Goal: Task Accomplishment & Management: Manage account settings

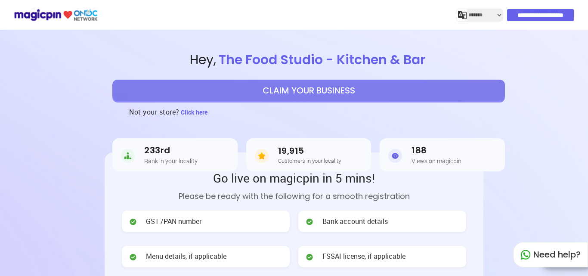
select select "*******"
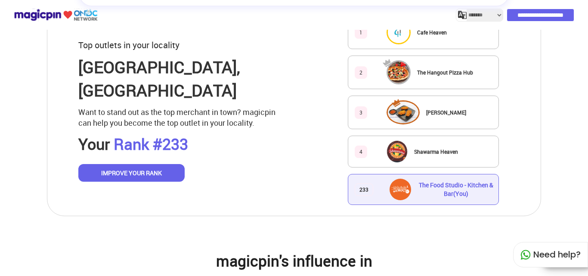
scroll to position [517, 0]
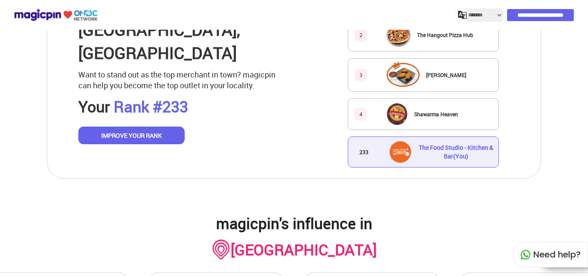
click at [438, 153] on div "The Food Studio - Kitchen & Bar (You)" at bounding box center [456, 151] width 77 height 17
click at [434, 145] on span "The Food Studio - Kitchen & Bar (You)" at bounding box center [456, 151] width 75 height 17
click at [445, 146] on span "The Food Studio - Kitchen & Bar (You)" at bounding box center [456, 151] width 75 height 17
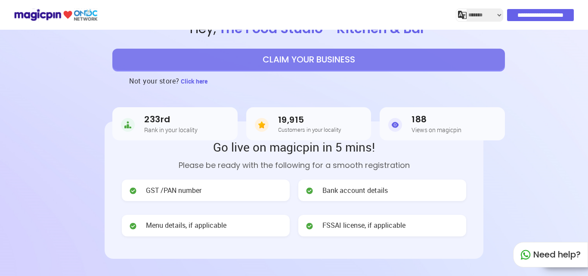
scroll to position [0, 0]
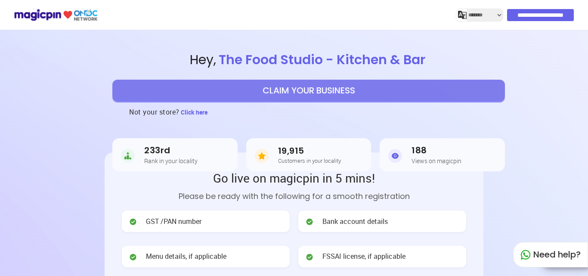
click at [301, 91] on button "CLAIM YOUR BUSINESS" at bounding box center [308, 91] width 393 height 22
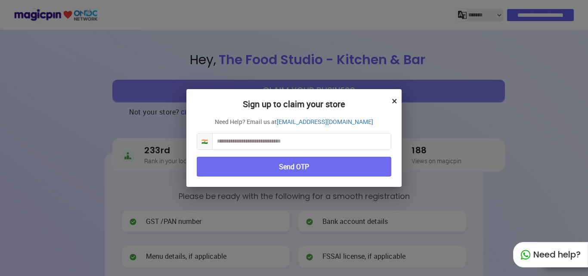
click at [395, 102] on button "×" at bounding box center [395, 100] width 6 height 15
